Goal: Task Accomplishment & Management: Use online tool/utility

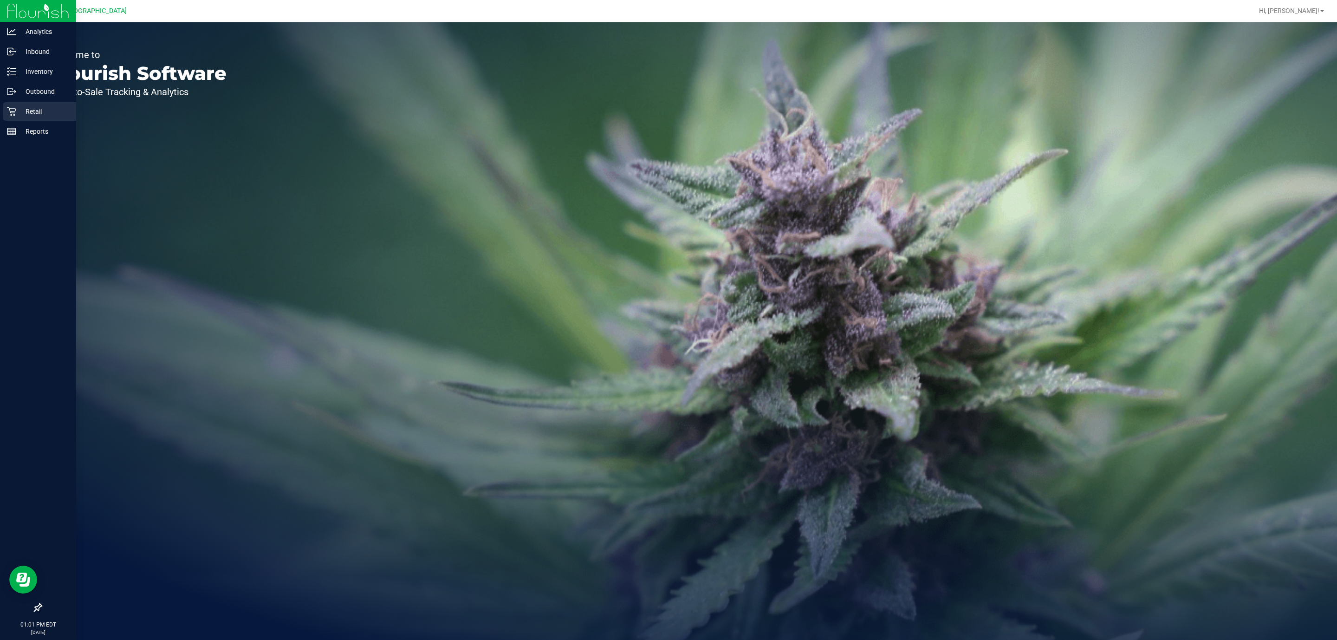
click at [19, 106] on p "Retail" at bounding box center [44, 111] width 56 height 11
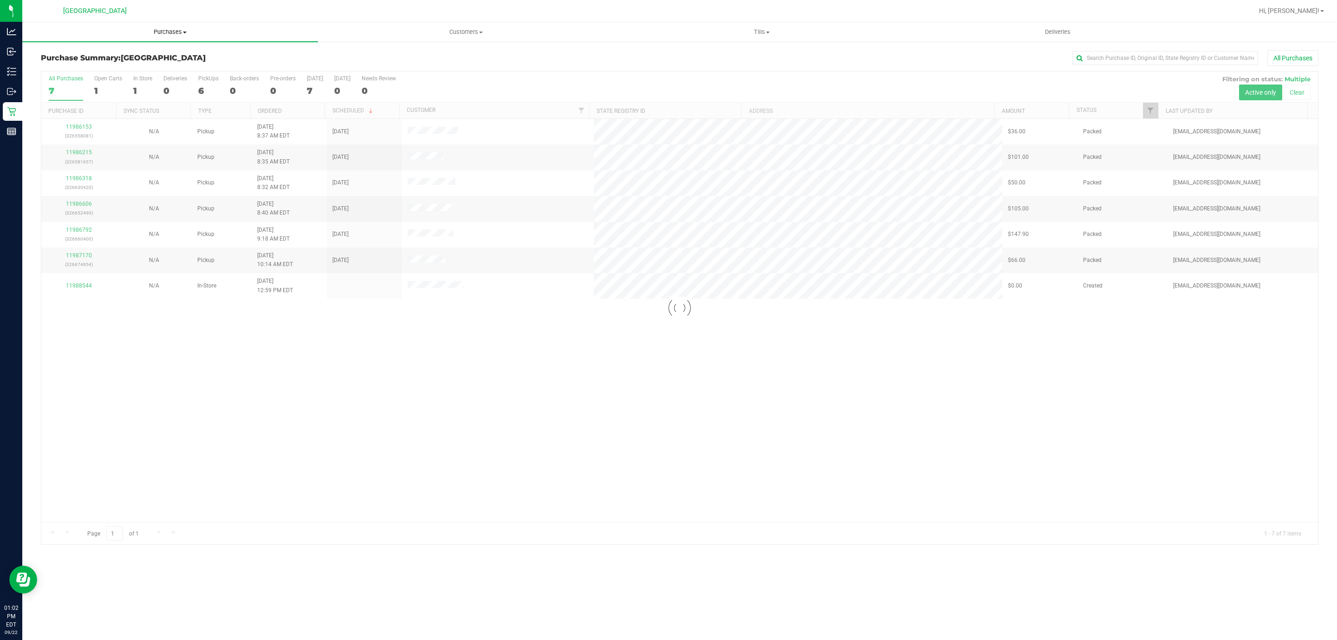
click at [182, 28] on span "Purchases" at bounding box center [170, 32] width 296 height 8
click at [163, 67] on li "Fulfillment" at bounding box center [170, 67] width 296 height 11
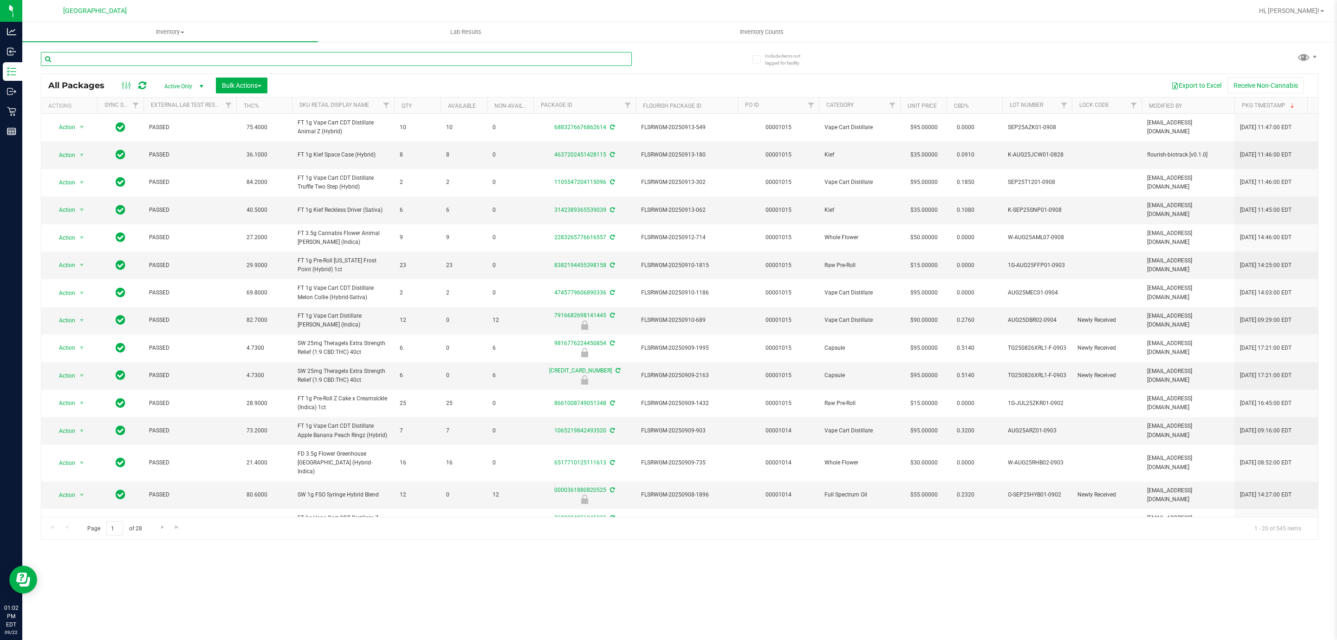
click at [245, 55] on input "text" at bounding box center [336, 59] width 591 height 14
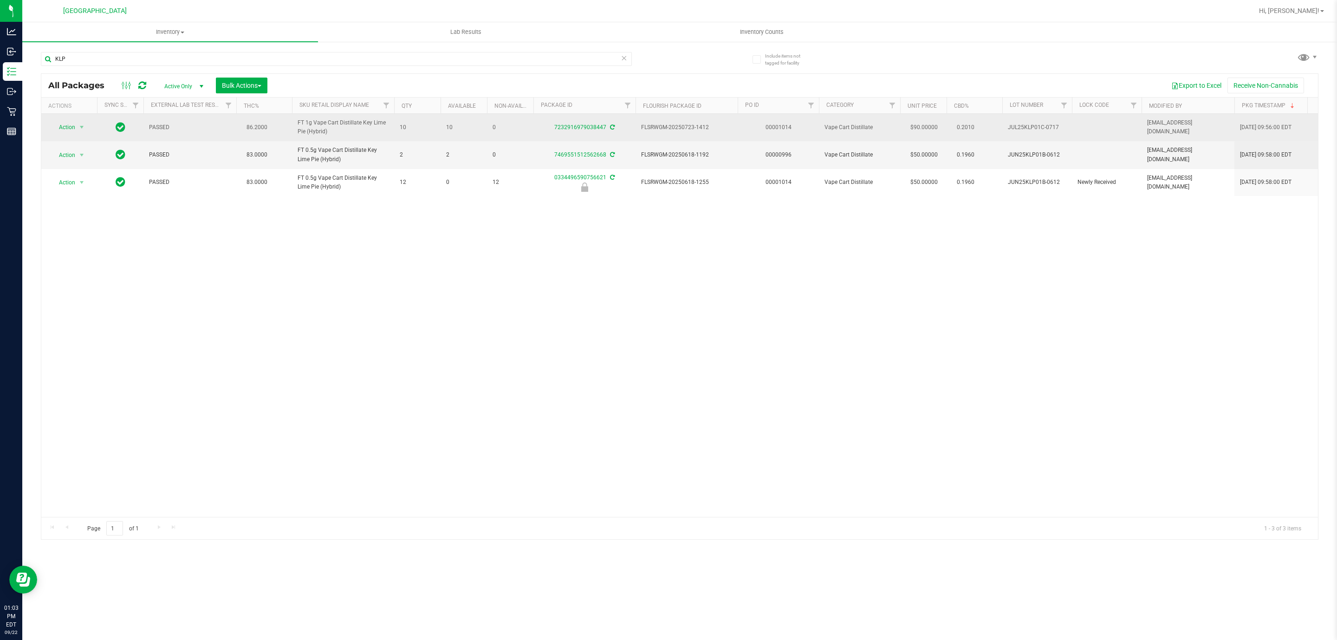
click at [1029, 125] on span "JUL25KLP01C-0717" at bounding box center [1037, 127] width 58 height 9
click at [1029, 124] on span "JUL25KLP01C-0717" at bounding box center [1037, 127] width 58 height 9
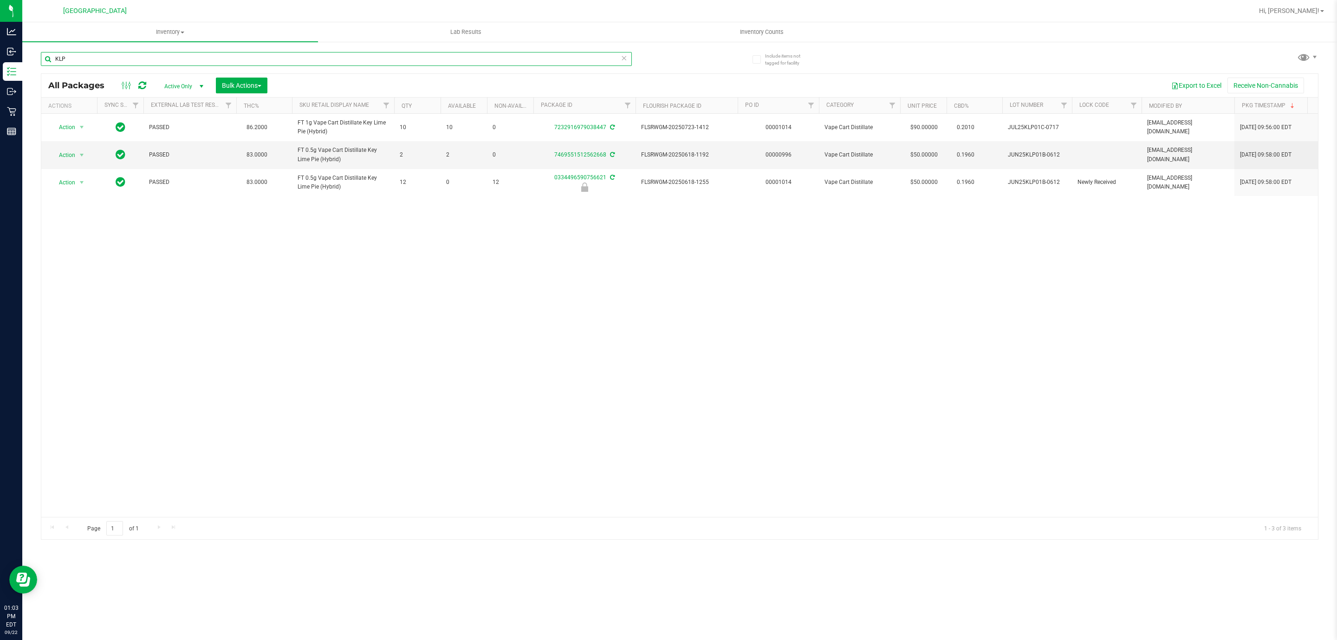
click at [209, 59] on input "KLP" at bounding box center [336, 59] width 591 height 14
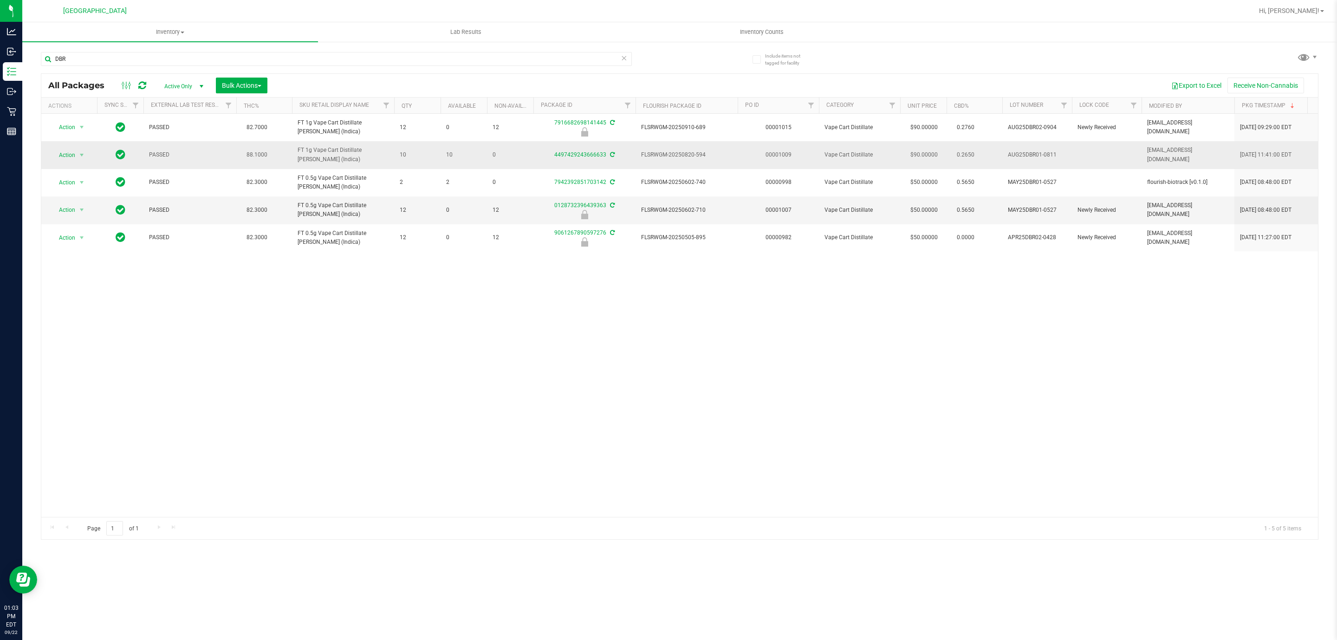
click at [1030, 155] on span "AUG25DBR01-0811" at bounding box center [1037, 154] width 58 height 9
copy td "AUG25DBR01-0811"
click at [229, 63] on input "DBR" at bounding box center [336, 59] width 591 height 14
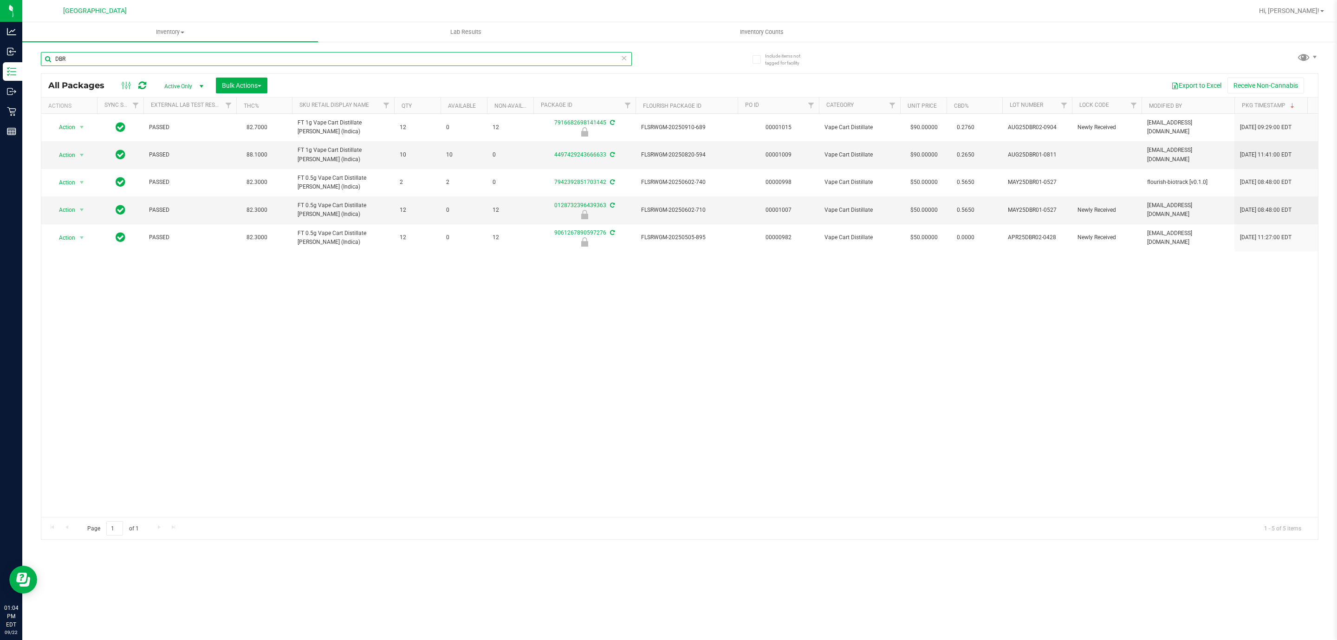
click at [229, 63] on input "DBR" at bounding box center [336, 59] width 591 height 14
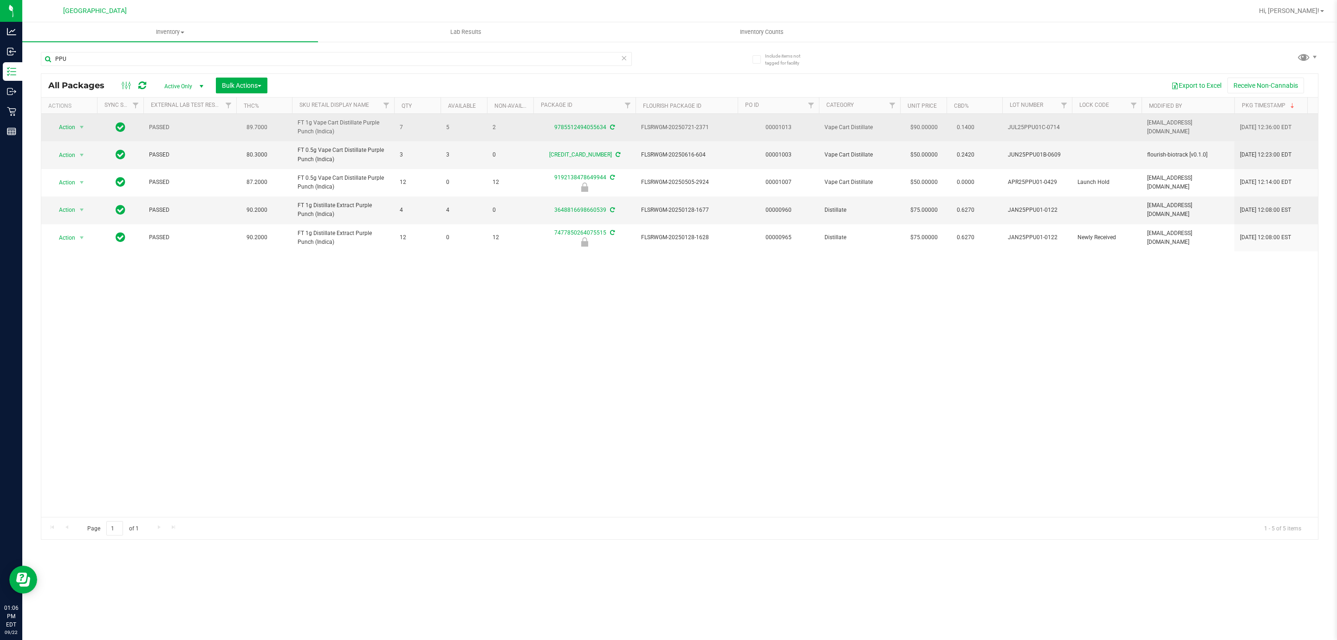
click at [1041, 125] on span "JUL25PPU01C-0714" at bounding box center [1037, 127] width 58 height 9
click at [1040, 125] on span "JUL25PPU01C-0714" at bounding box center [1037, 127] width 58 height 9
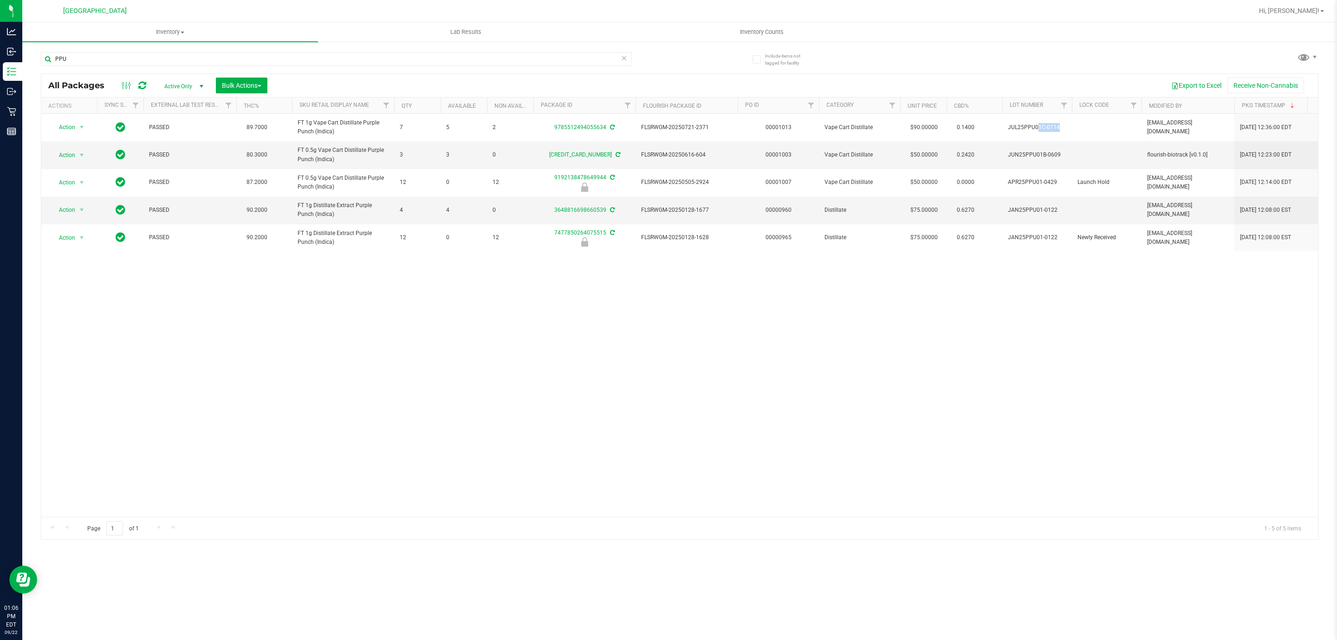
copy td "JUL25PPU01C-0714"
click at [180, 57] on input "PPU" at bounding box center [336, 59] width 591 height 14
type input "SUM"
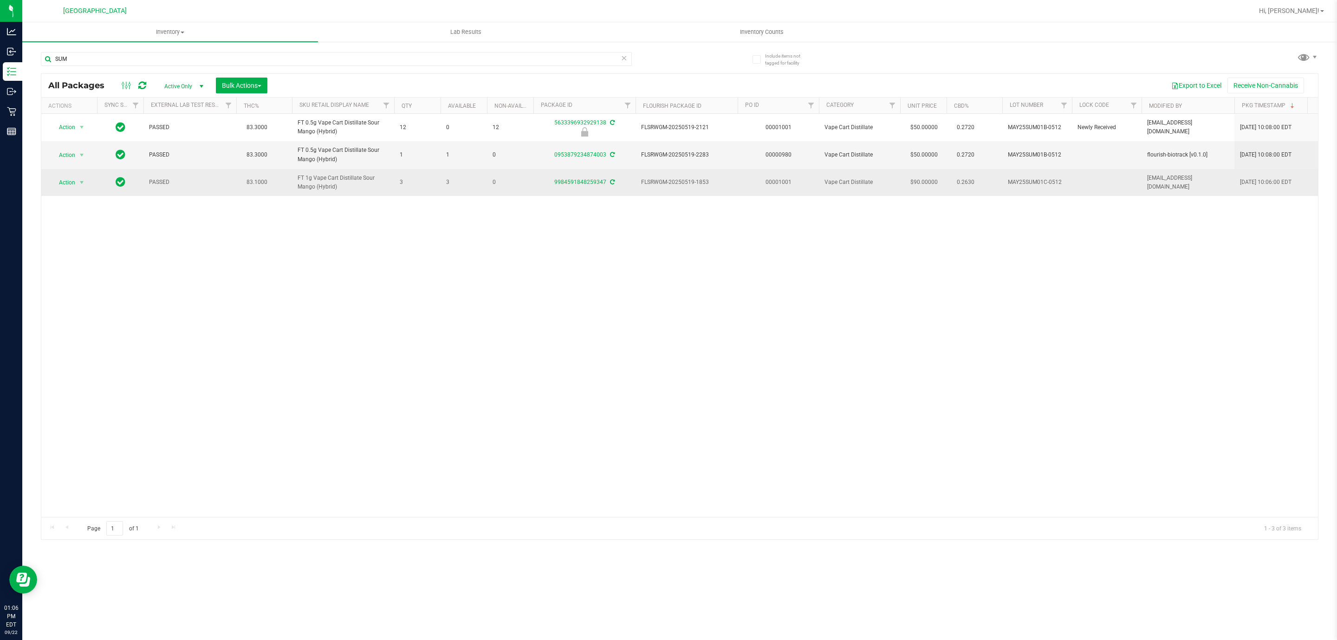
click at [1017, 182] on span "MAY25SUM01C-0512" at bounding box center [1037, 182] width 58 height 9
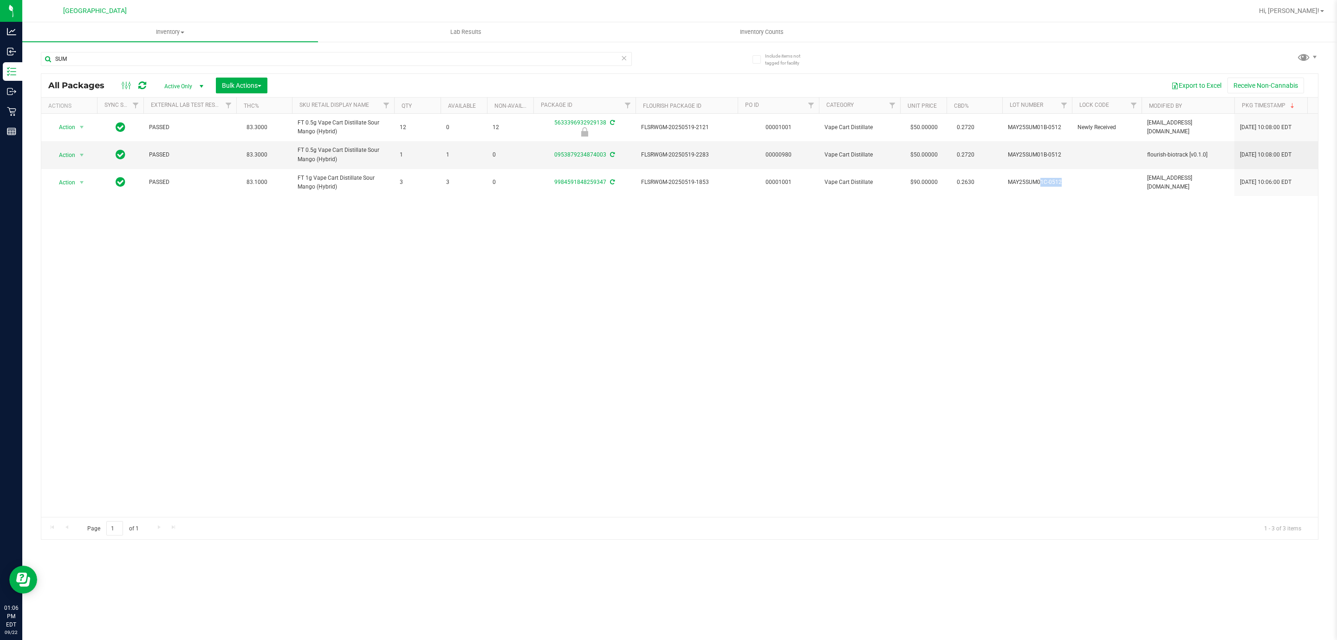
copy td "MAY25SUM01C-0512"
click at [147, 56] on input "SUM" at bounding box center [336, 59] width 591 height 14
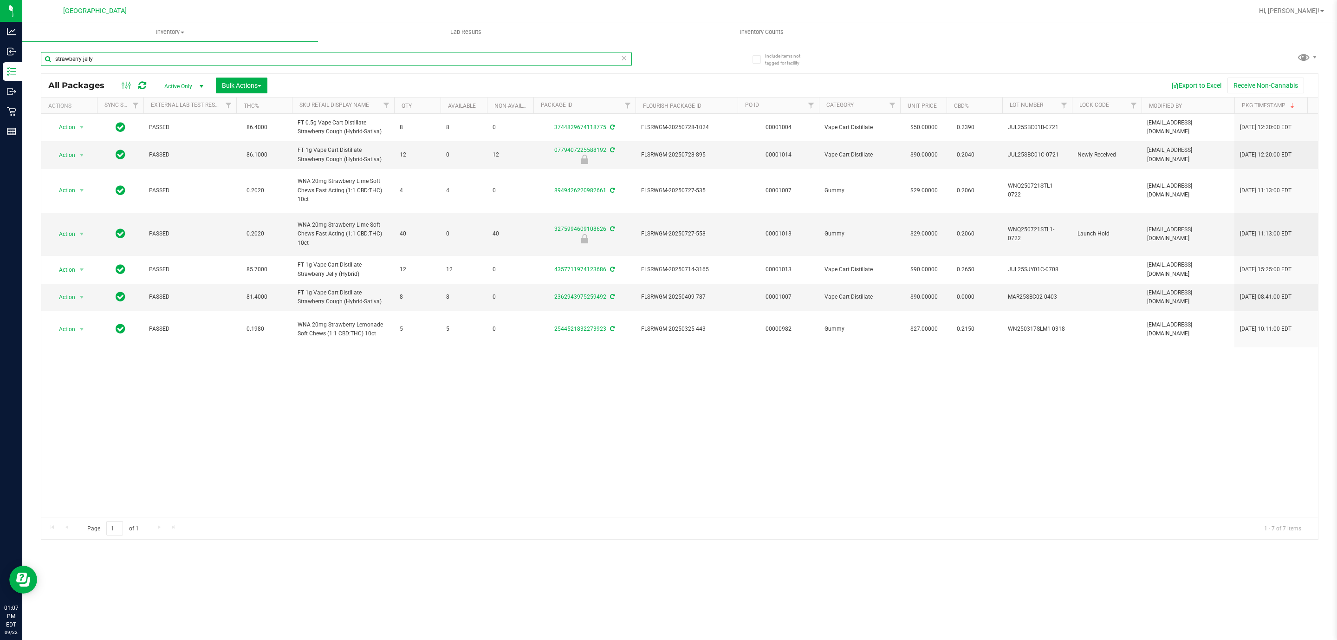
type input "strawberry jelly"
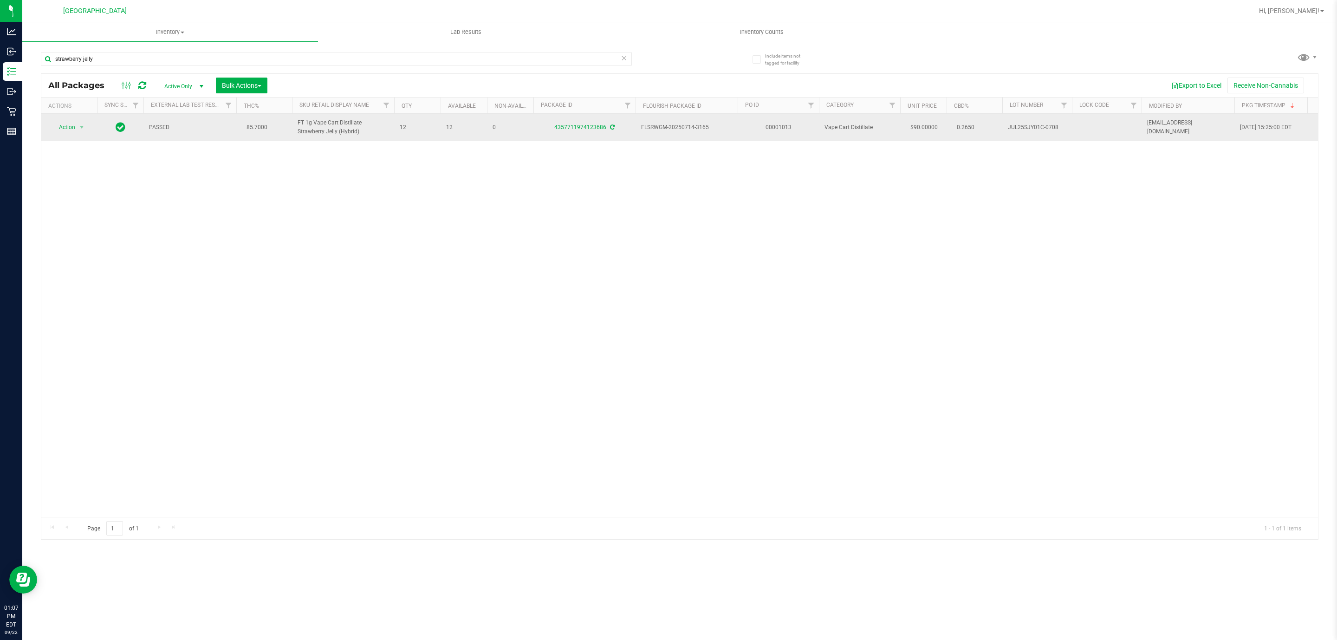
click at [1039, 133] on td "JUL25SJY01C-0708" at bounding box center [1037, 127] width 70 height 27
click at [1038, 130] on span "JUL25SJY01C-0708" at bounding box center [1037, 127] width 58 height 9
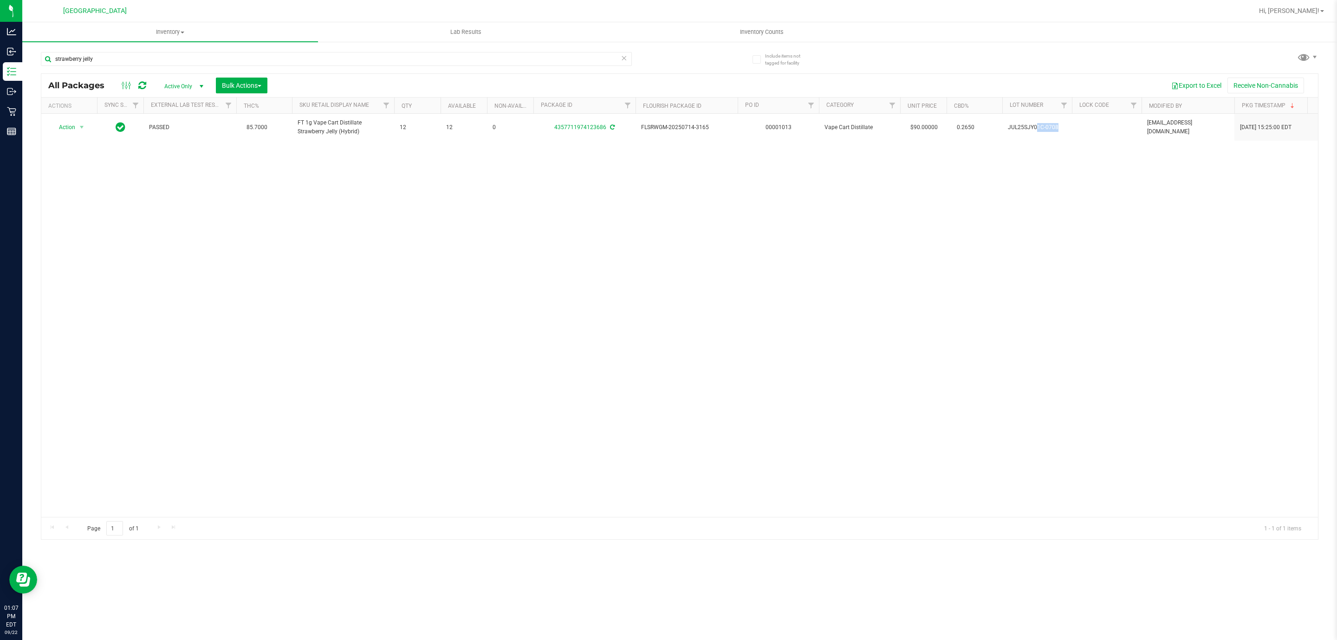
copy td "JUL25SJY01C-0708"
click at [234, 60] on input "text" at bounding box center [336, 59] width 591 height 14
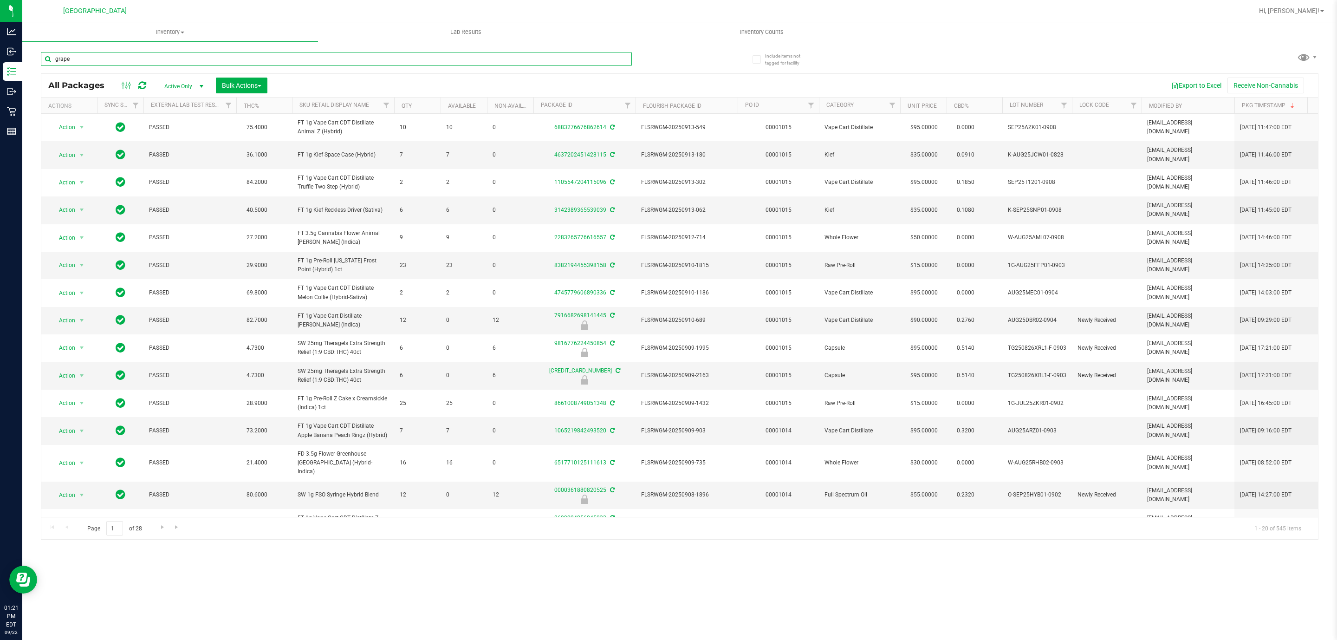
type input "grape"
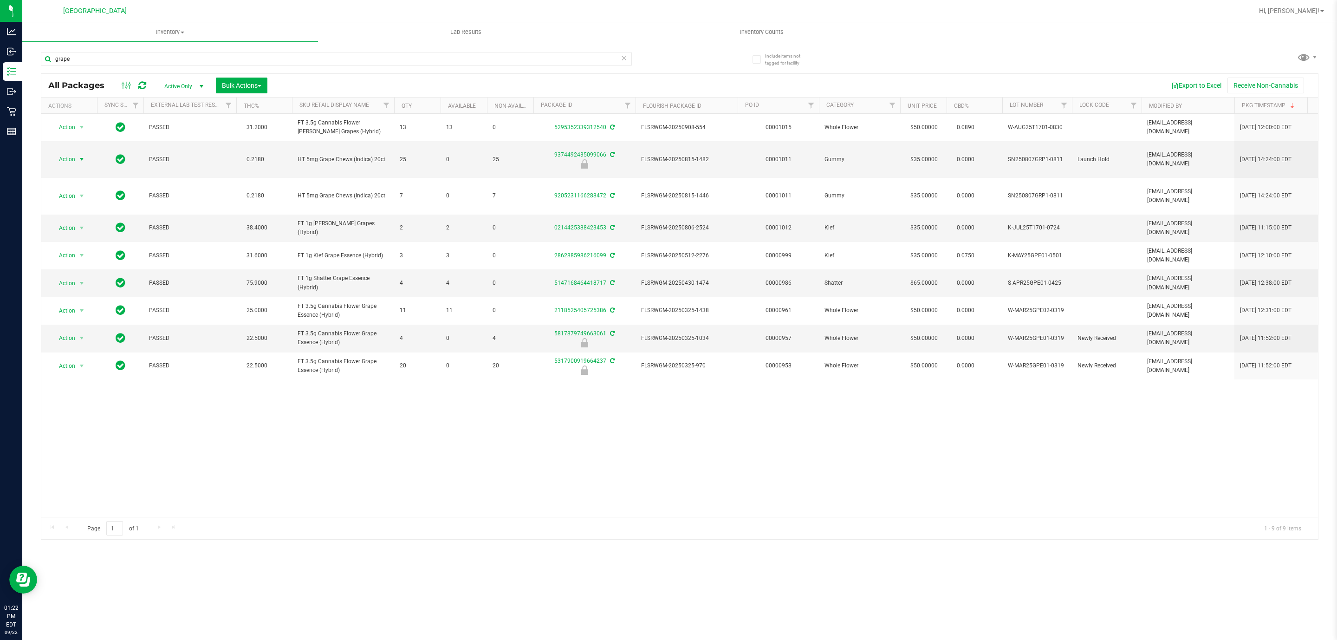
drag, startPoint x: 67, startPoint y: 157, endPoint x: 62, endPoint y: 178, distance: 21.6
click at [66, 158] on span "Action" at bounding box center [63, 159] width 25 height 13
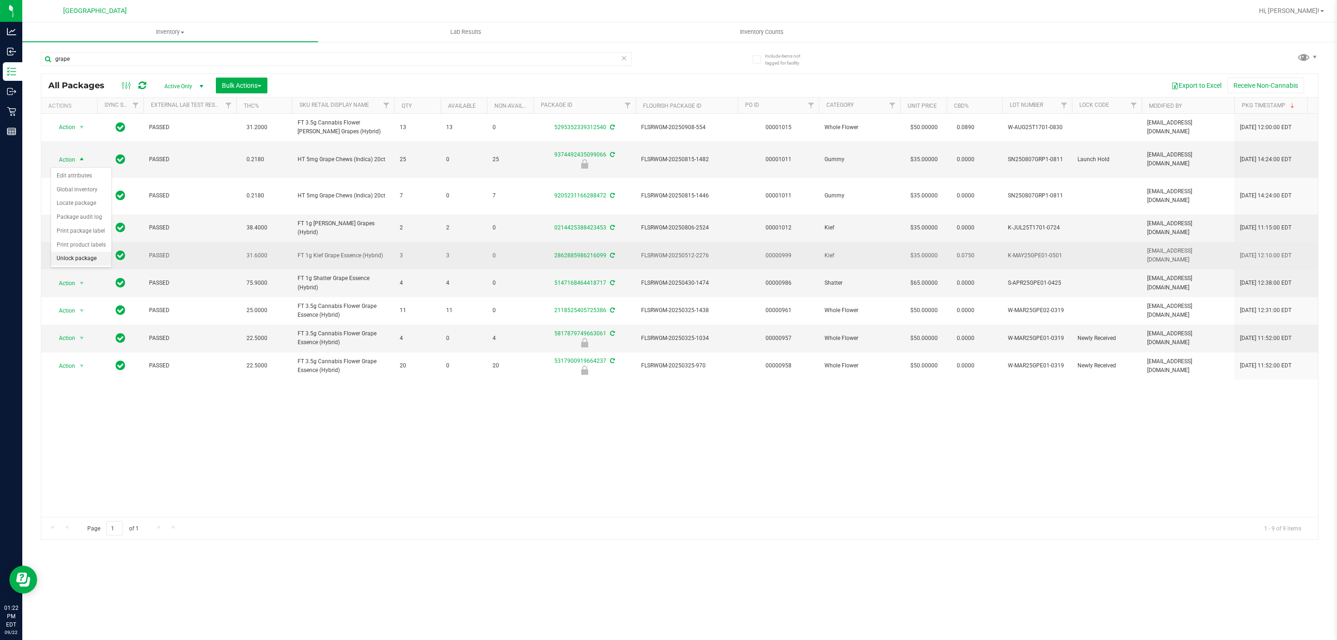
click at [87, 258] on li "Unlock package" at bounding box center [81, 259] width 60 height 14
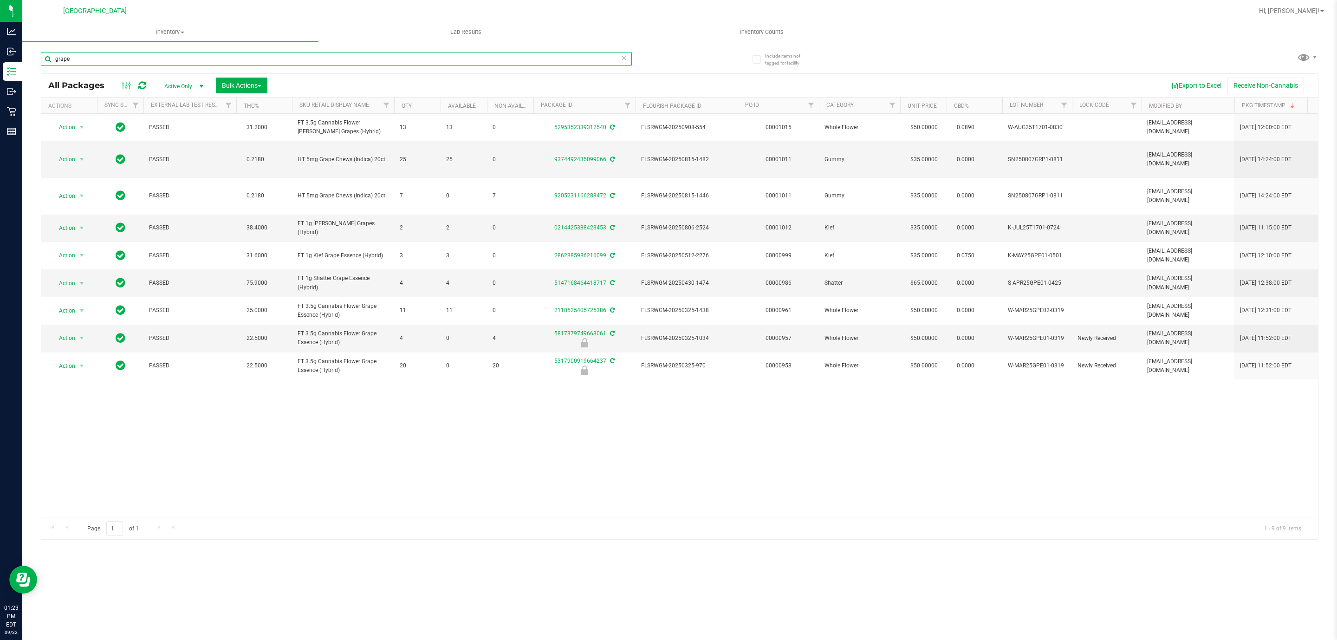
click at [119, 64] on input "grape" at bounding box center [336, 59] width 591 height 14
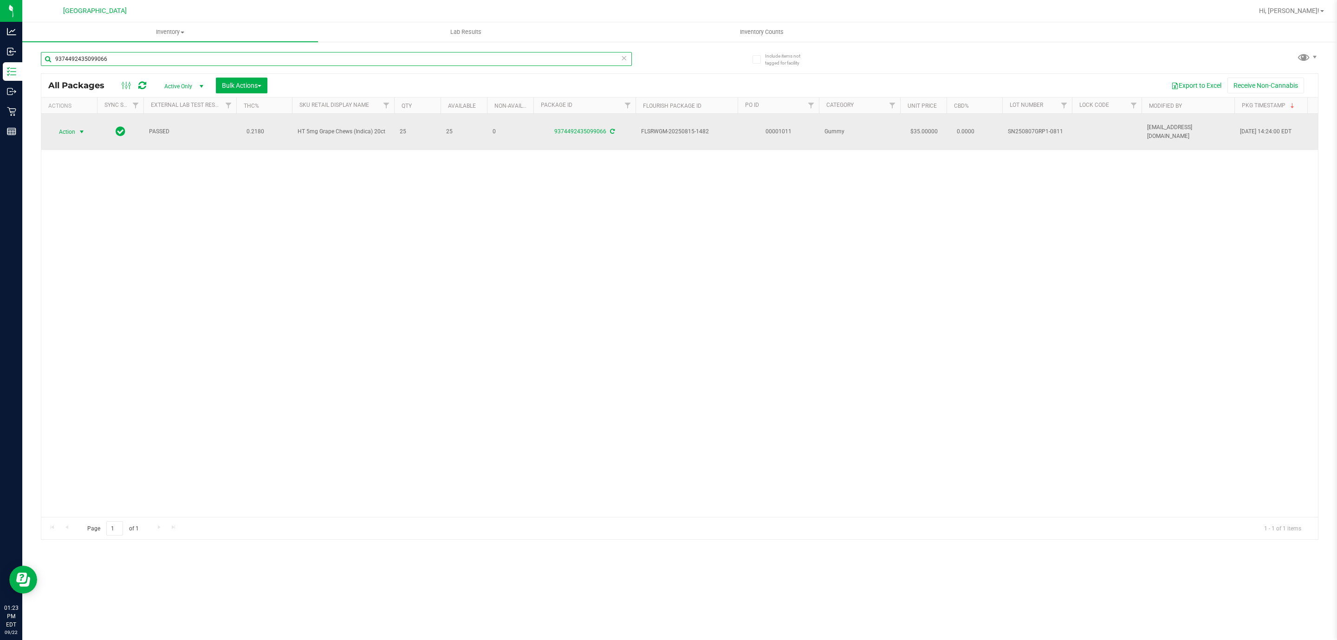
type input "9374492435099066"
click at [73, 129] on span "Action" at bounding box center [63, 131] width 25 height 13
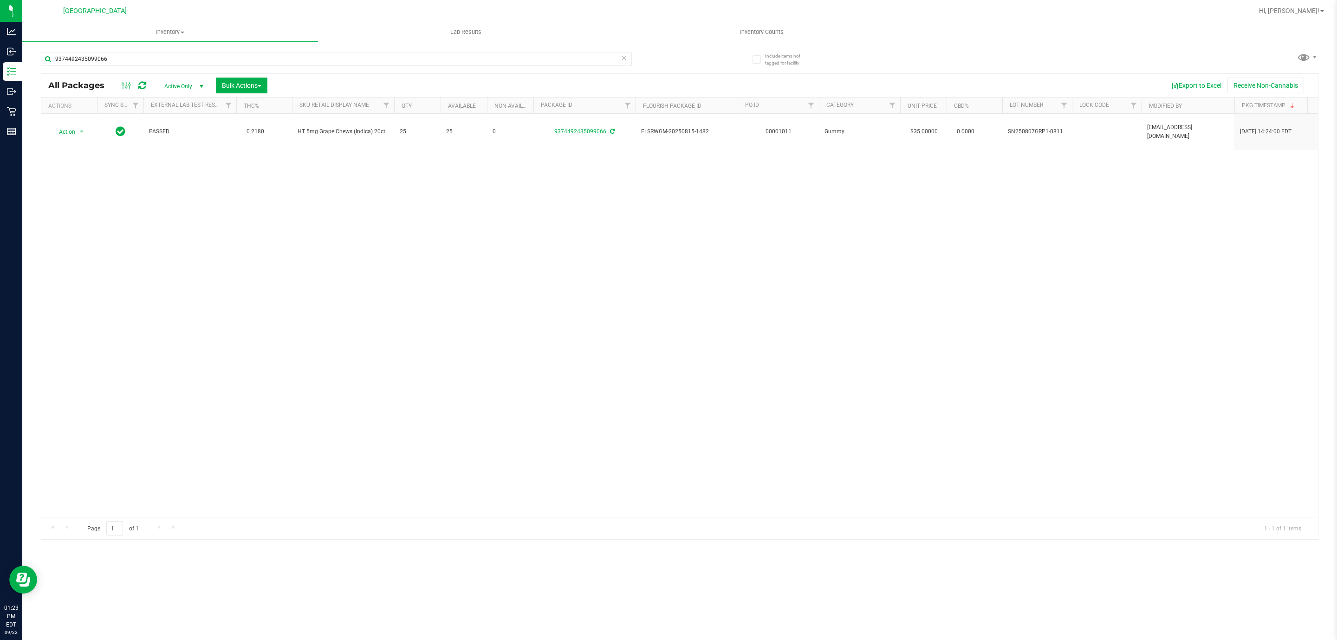
click at [253, 298] on div "Action Action Adjust qty Create package Edit attributes Global inventory Locate…" at bounding box center [679, 315] width 1277 height 403
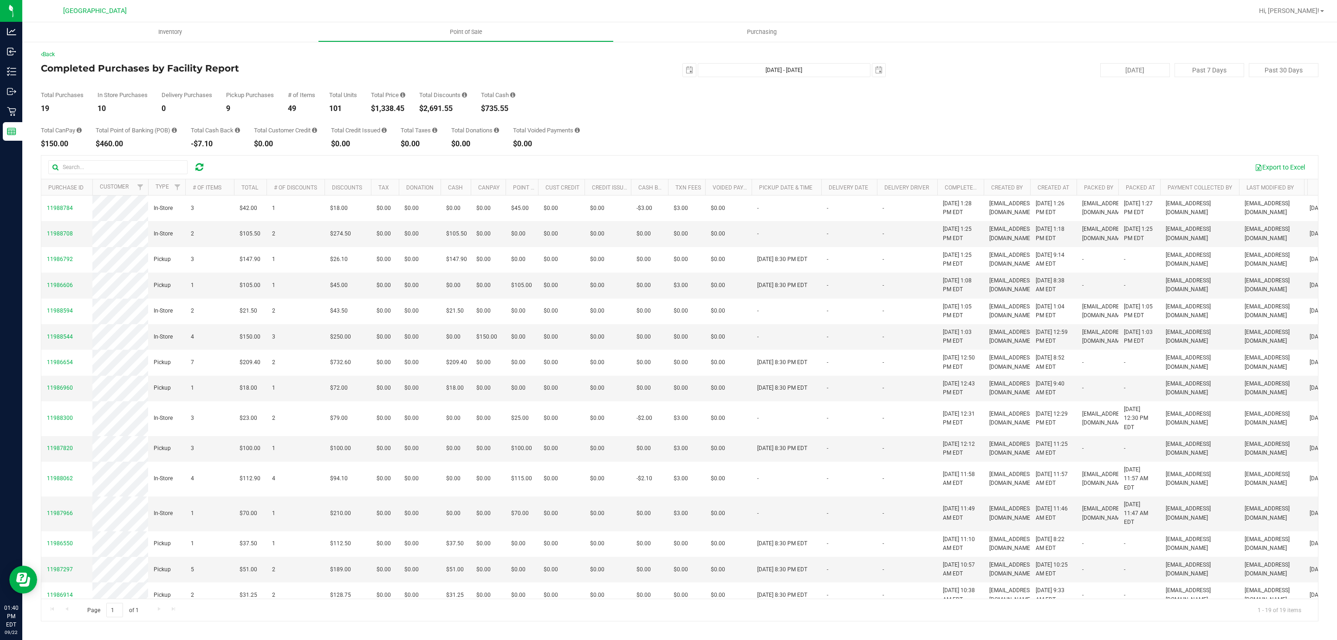
click at [384, 110] on div "$1,338.45" at bounding box center [388, 108] width 34 height 7
copy div "1,338.45"
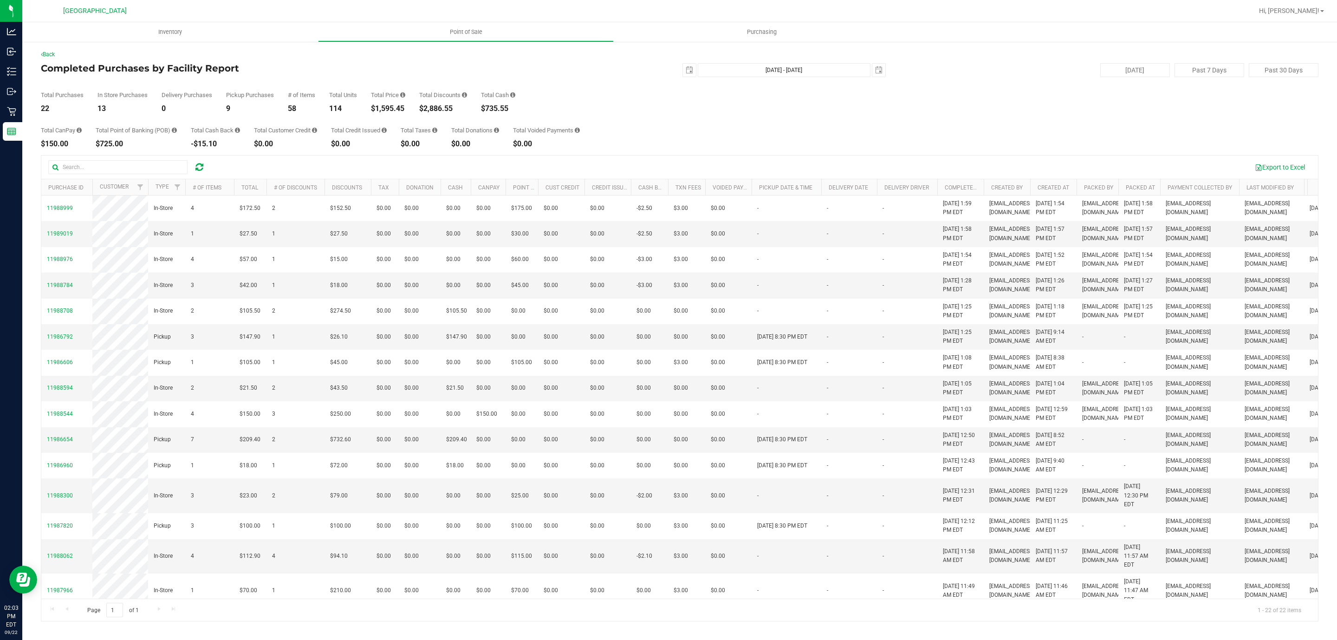
click at [394, 97] on div "Total Price" at bounding box center [388, 95] width 34 height 6
click at [391, 106] on div "$1,595.45" at bounding box center [388, 108] width 34 height 7
copy div "1,595.45"
